Goal: Task Accomplishment & Management: Use online tool/utility

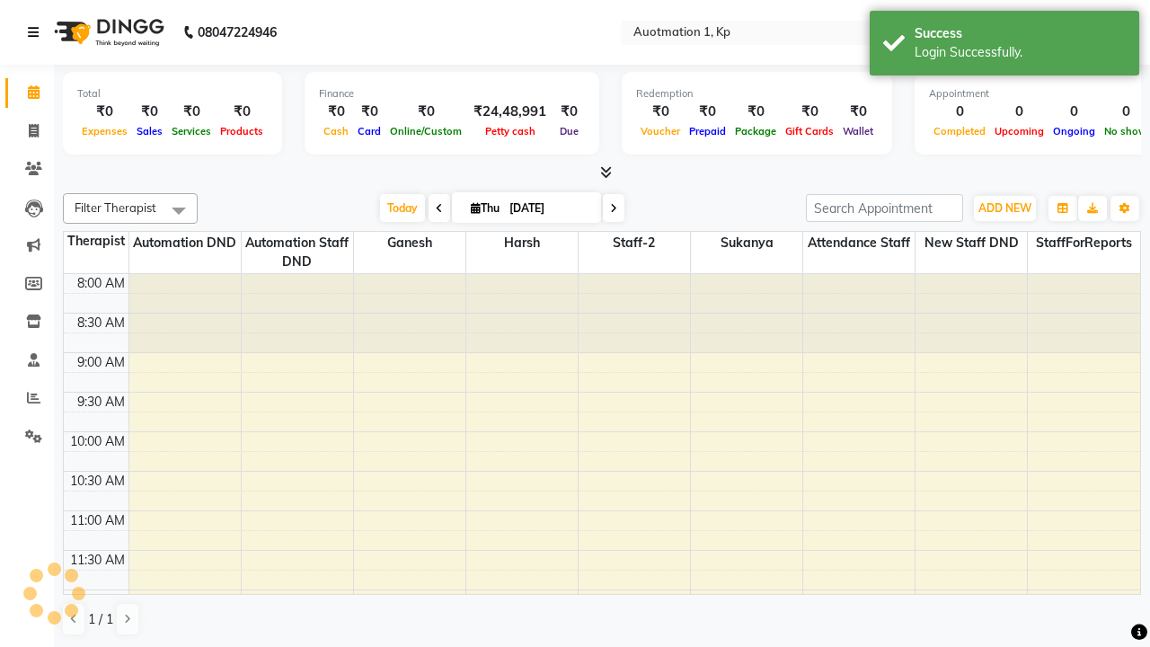
click at [37, 32] on icon at bounding box center [33, 32] width 11 height 13
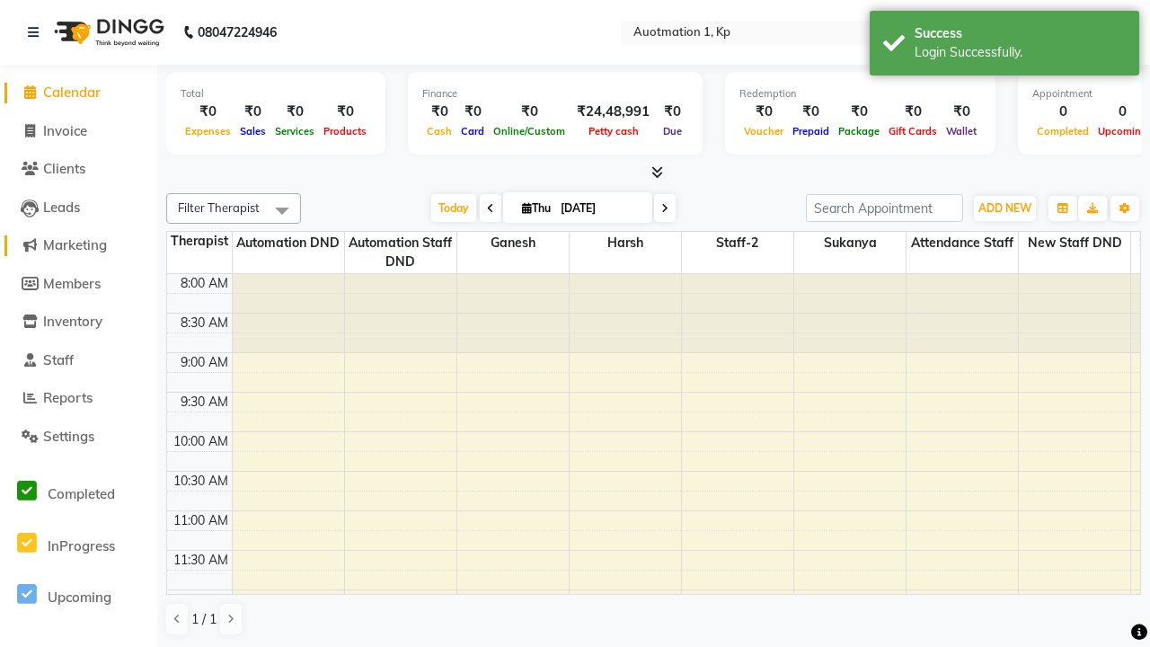
click at [78, 245] on span "Marketing" at bounding box center [75, 244] width 64 height 17
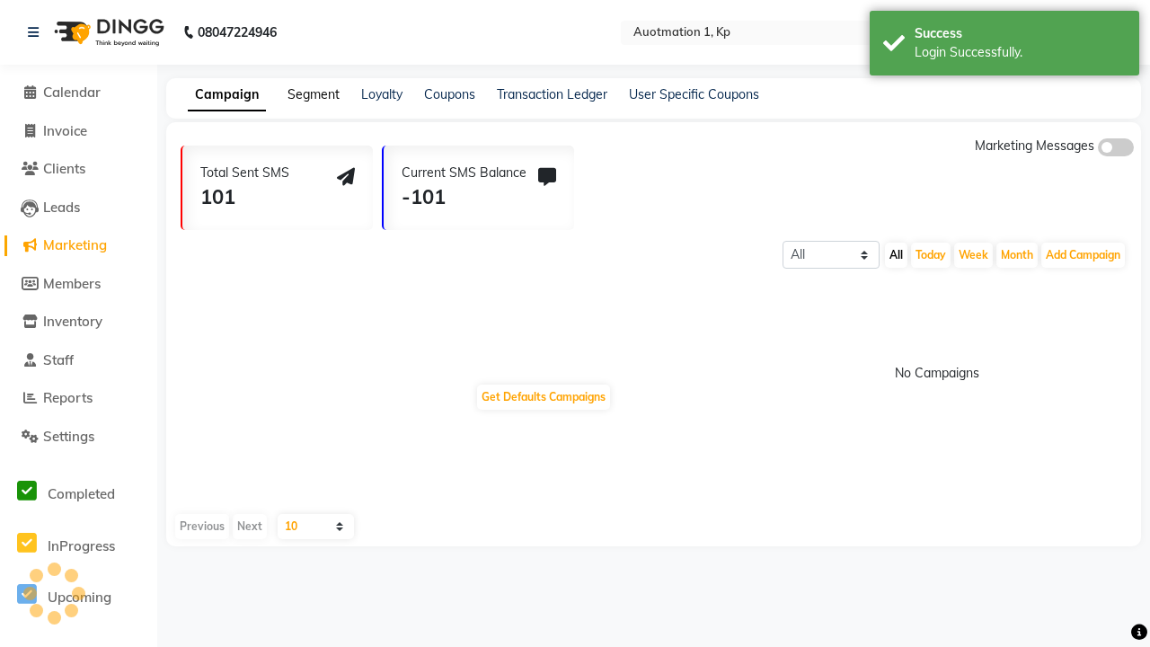
click at [311, 94] on link "Segment" at bounding box center [313, 94] width 52 height 16
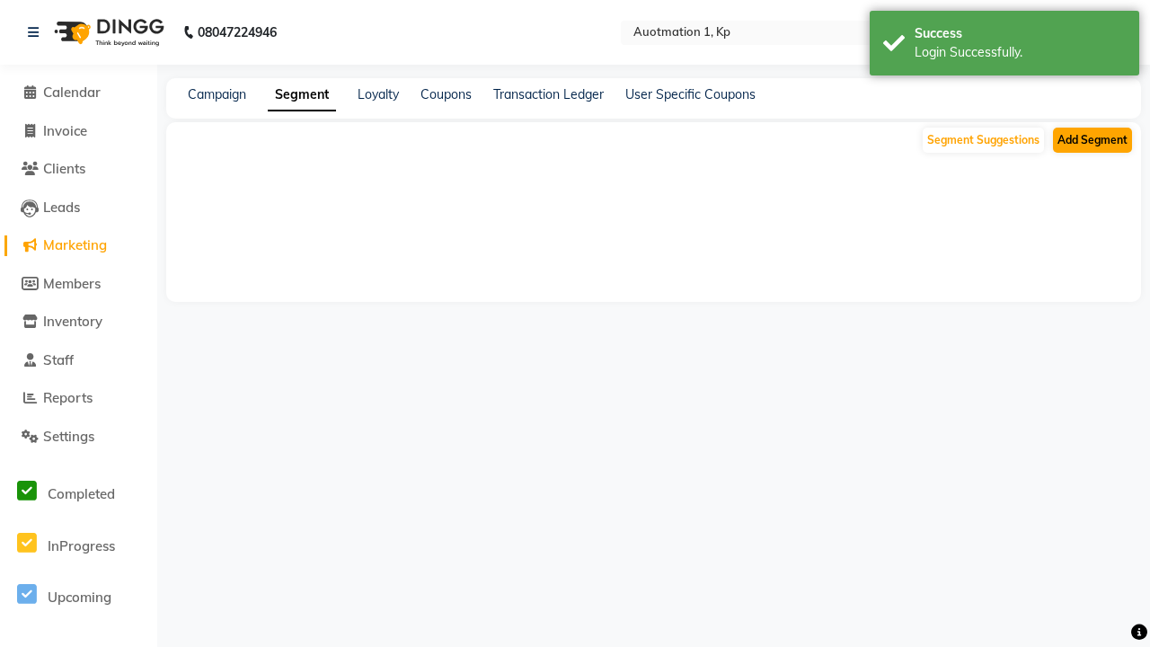
click at [1092, 140] on button "Add Segment" at bounding box center [1092, 140] width 79 height 25
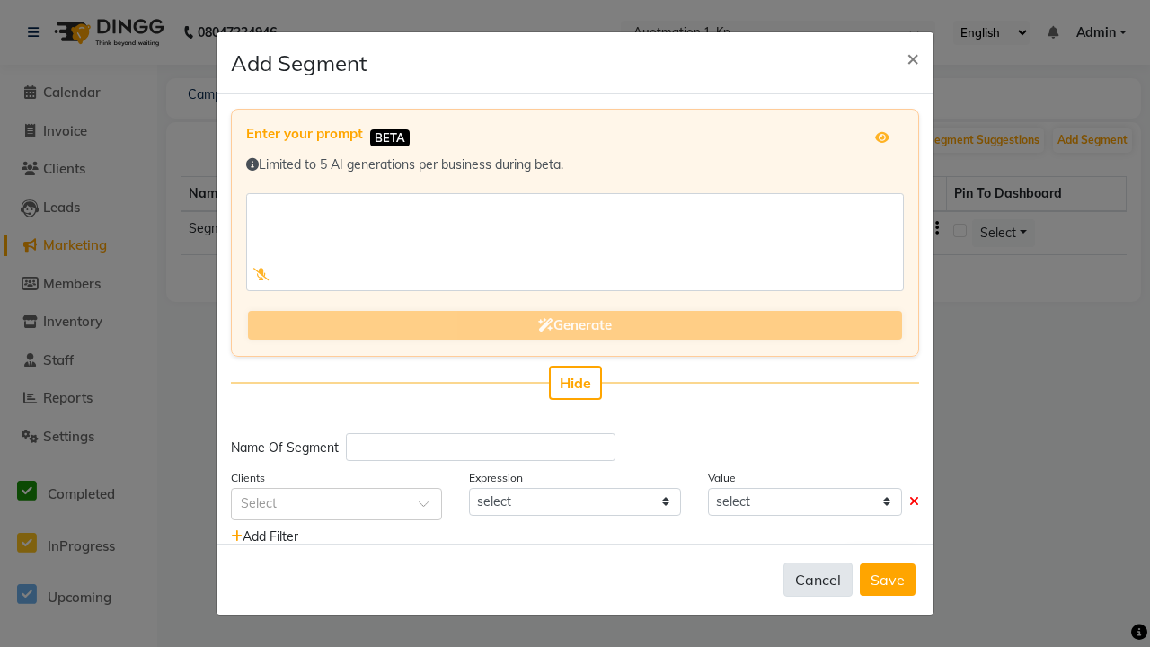
click at [819, 579] on button "Cancel" at bounding box center [817, 579] width 69 height 34
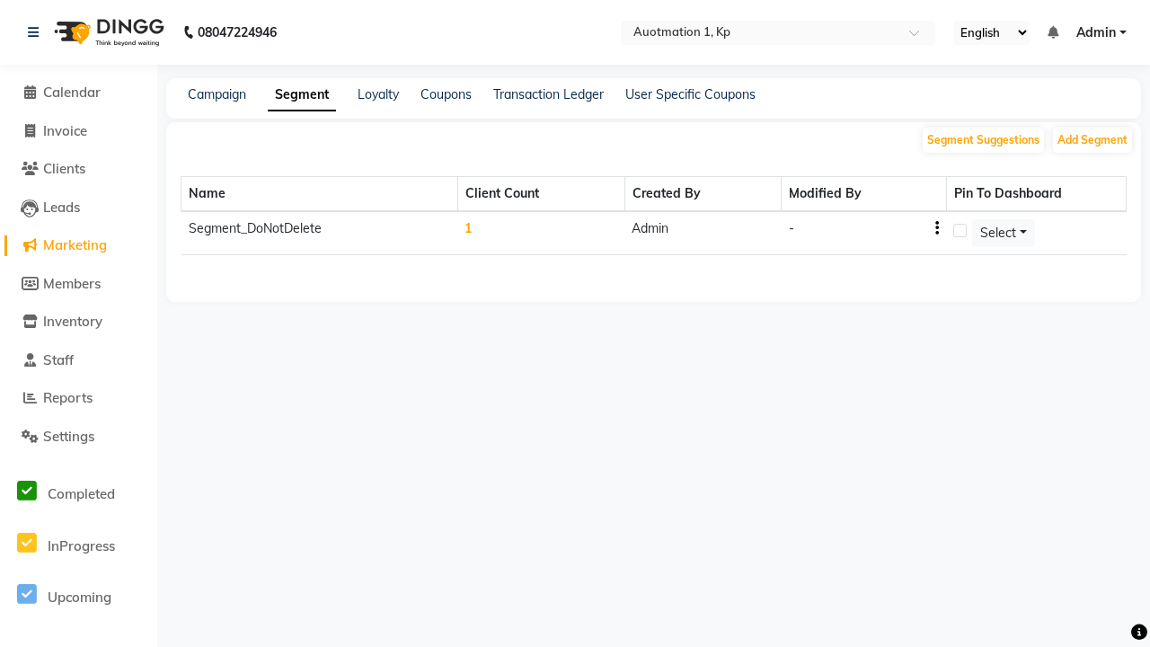
click at [1101, 32] on span "Admin" at bounding box center [1096, 32] width 40 height 19
